Goal: Task Accomplishment & Management: Complete application form

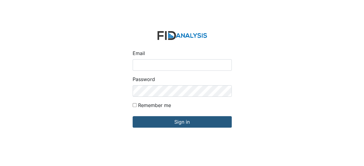
click at [176, 63] on input "Email" at bounding box center [182, 64] width 99 height 11
type input "[EMAIL_ADDRESS][DOMAIN_NAME]"
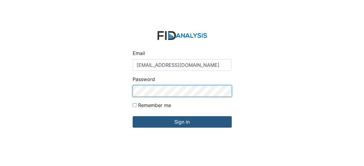
click at [133, 116] on input "Sign in" at bounding box center [182, 121] width 99 height 11
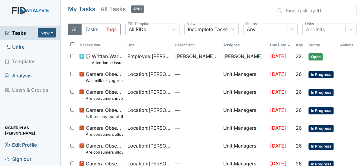
click at [20, 47] on span "Units" at bounding box center [14, 46] width 19 height 9
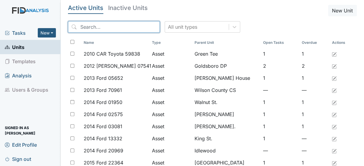
click at [85, 27] on input "search" at bounding box center [114, 26] width 92 height 11
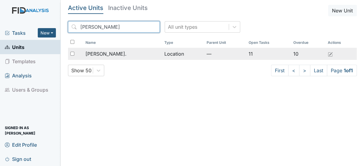
type input "dix"
click at [94, 50] on span "[PERSON_NAME]." at bounding box center [106, 53] width 41 height 7
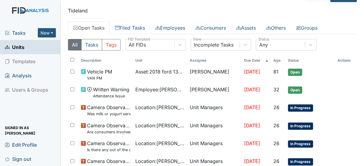
scroll to position [9, 0]
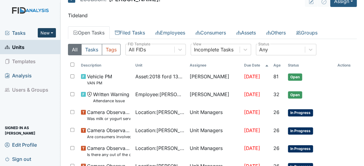
click at [43, 31] on button "New" at bounding box center [47, 32] width 18 height 9
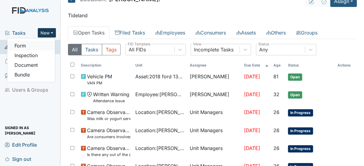
click at [27, 47] on link "Form" at bounding box center [31, 46] width 48 height 10
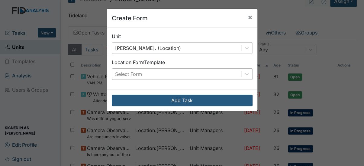
click at [170, 75] on div "Select Form" at bounding box center [176, 74] width 129 height 11
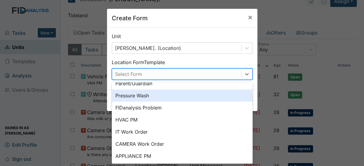
scroll to position [77, 0]
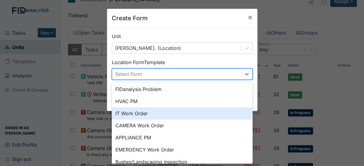
click at [147, 110] on div "IT Work Order" at bounding box center [182, 113] width 141 height 12
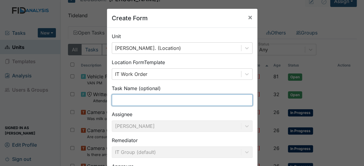
click at [151, 97] on input "text" at bounding box center [182, 99] width 141 height 11
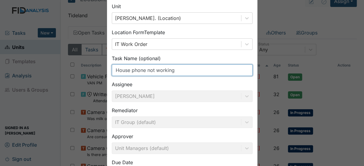
scroll to position [83, 0]
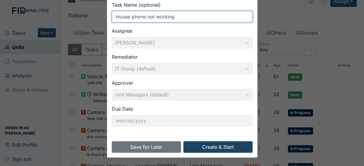
type input "House phone not working"
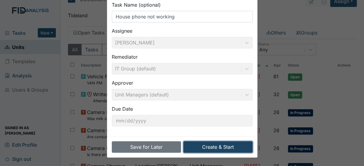
click at [217, 148] on button "Create & Start" at bounding box center [217, 146] width 69 height 11
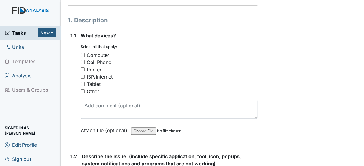
scroll to position [107, 0]
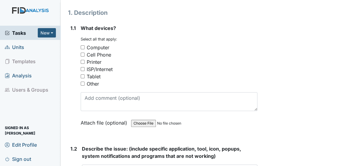
click at [82, 85] on input "Other" at bounding box center [83, 84] width 4 height 4
checkbox input "true"
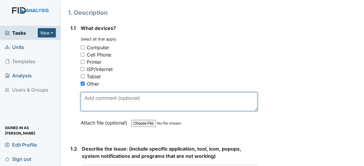
click at [87, 101] on textarea at bounding box center [169, 101] width 177 height 19
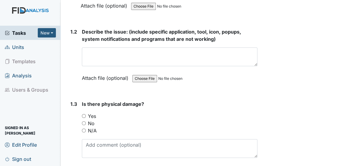
scroll to position [235, 0]
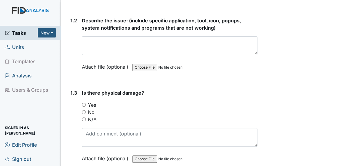
type textarea "house phone"
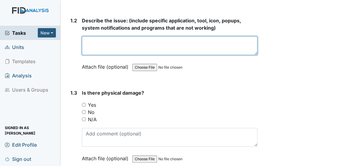
click at [125, 48] on textarea at bounding box center [170, 45] width 176 height 19
click at [190, 43] on textarea "House phone will only work sporadically" at bounding box center [170, 45] width 176 height 19
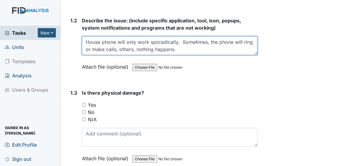
type textarea "House phone will only work sporadically. Sometimes, the phone will ring or make…"
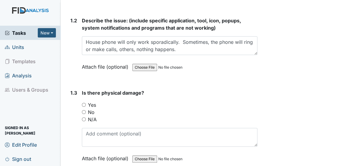
click at [82, 110] on input "No" at bounding box center [84, 112] width 4 height 4
radio input "true"
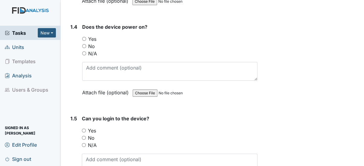
scroll to position [411, 0]
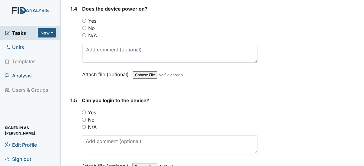
click at [83, 19] on input "Yes" at bounding box center [84, 21] width 4 height 4
radio input "true"
click at [84, 126] on input "N/A" at bounding box center [84, 127] width 4 height 4
radio input "true"
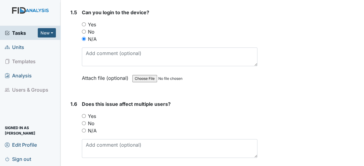
scroll to position [539, 0]
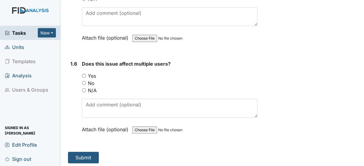
click at [82, 81] on input "No" at bounding box center [84, 83] width 4 height 4
radio input "true"
click at [85, 154] on button "Submit" at bounding box center [83, 157] width 31 height 11
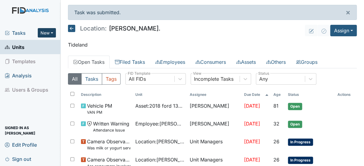
click at [47, 34] on button "New" at bounding box center [47, 32] width 18 height 9
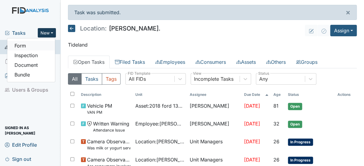
click at [26, 44] on link "Form" at bounding box center [31, 46] width 48 height 10
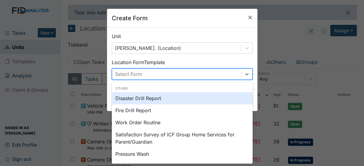
click at [171, 70] on div "Select Form" at bounding box center [176, 74] width 129 height 11
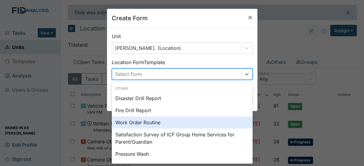
click at [133, 124] on div "Work Order Routine" at bounding box center [182, 122] width 141 height 12
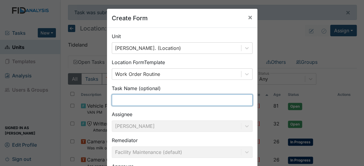
click at [143, 98] on input "text" at bounding box center [182, 99] width 141 height 11
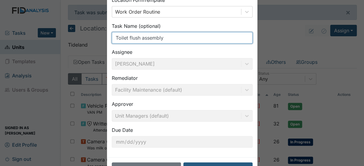
scroll to position [77, 0]
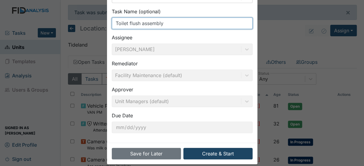
type input "Toilet flush assembly"
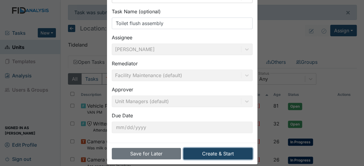
click at [215, 151] on button "Create & Start" at bounding box center [217, 153] width 69 height 11
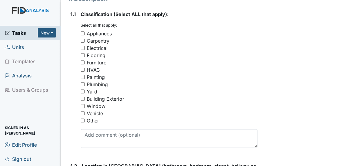
scroll to position [136, 0]
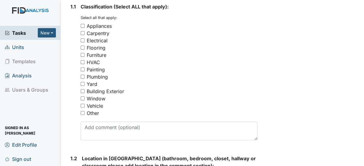
click at [82, 76] on input "Plumbing" at bounding box center [83, 77] width 4 height 4
checkbox input "true"
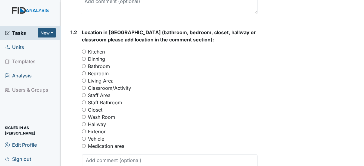
scroll to position [278, 0]
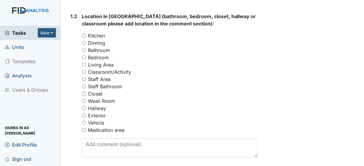
drag, startPoint x: 84, startPoint y: 49, endPoint x: 163, endPoint y: 42, distance: 79.5
click at [163, 42] on div "Dinning" at bounding box center [170, 42] width 176 height 7
click at [85, 49] on input "Bathroom" at bounding box center [84, 50] width 4 height 4
radio input "true"
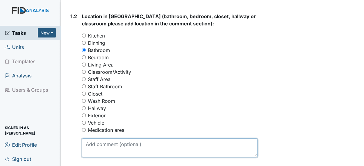
click at [120, 150] on textarea at bounding box center [170, 147] width 176 height 19
click at [182, 145] on textarea "Handicapped bathroom" at bounding box center [170, 147] width 176 height 19
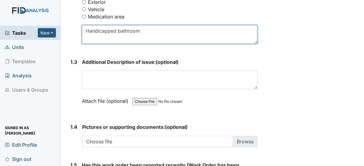
scroll to position [377, 0]
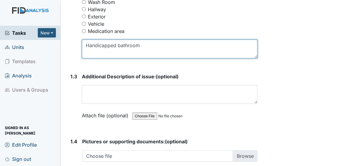
type textarea "Handicapped bathroom"
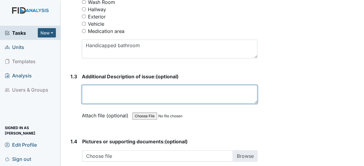
click at [95, 94] on textarea at bounding box center [170, 94] width 176 height 19
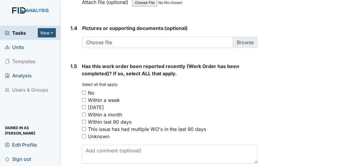
scroll to position [518, 0]
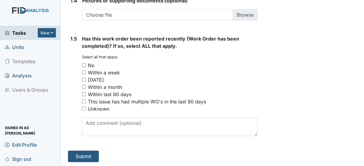
type textarea "The lever that extends from the toilet handle to the chain has broken"
click at [82, 66] on input "No" at bounding box center [84, 65] width 4 height 4
checkbox input "true"
drag, startPoint x: 87, startPoint y: 154, endPoint x: 115, endPoint y: 147, distance: 29.1
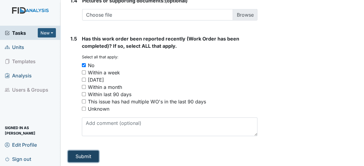
click at [77, 154] on button "Submit" at bounding box center [83, 155] width 31 height 11
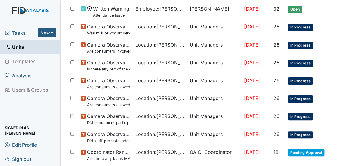
scroll to position [114, 0]
